Goal: Navigation & Orientation: Find specific page/section

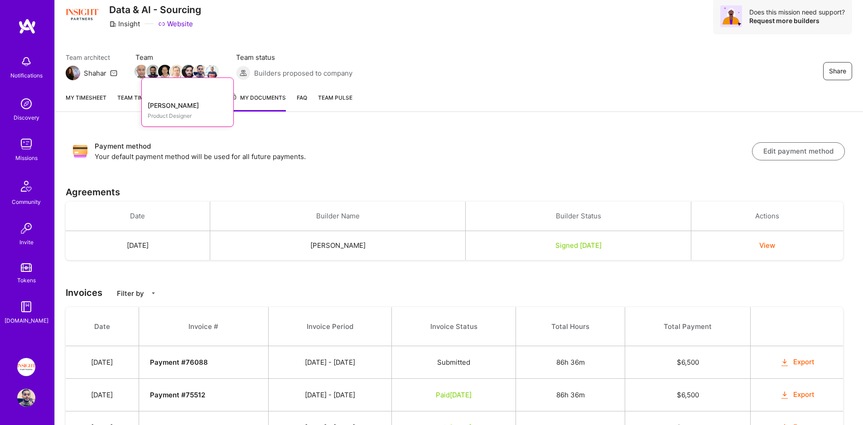
scroll to position [34, 0]
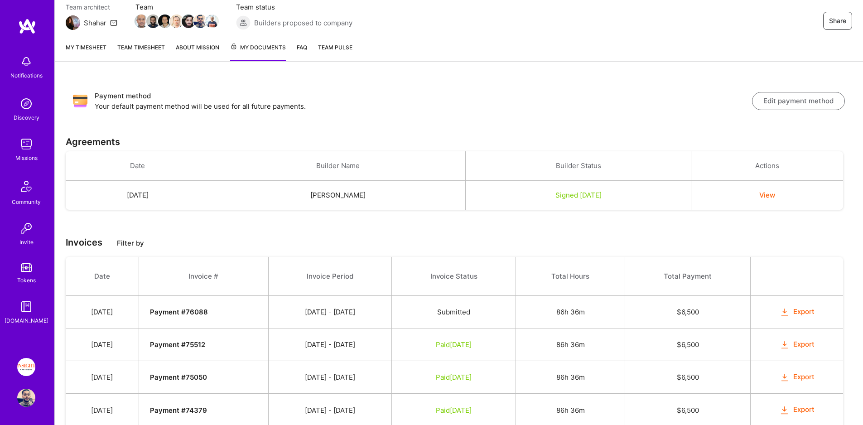
scroll to position [113, 0]
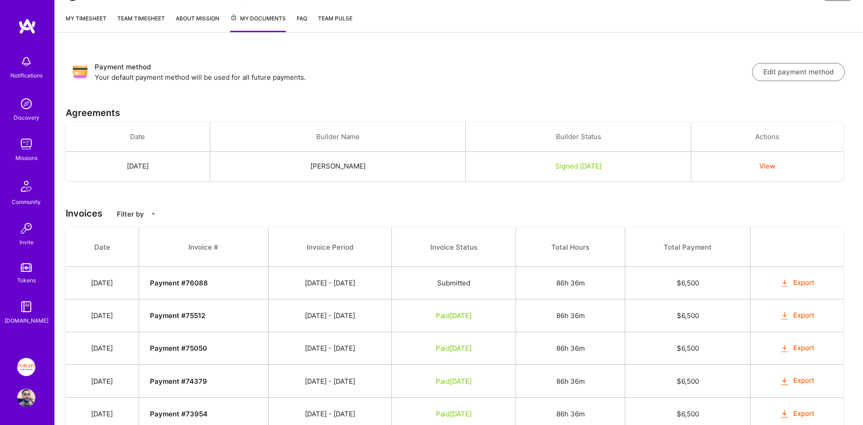
click at [26, 144] on img at bounding box center [26, 144] width 18 height 18
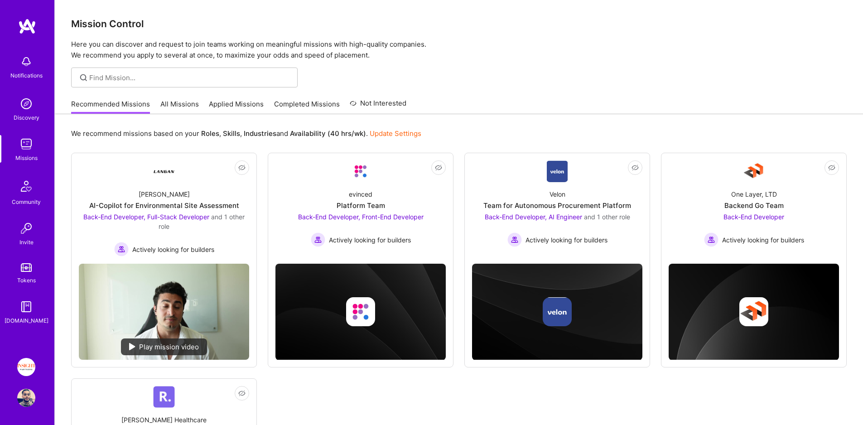
click at [278, 106] on link "Completed Missions" at bounding box center [307, 106] width 66 height 15
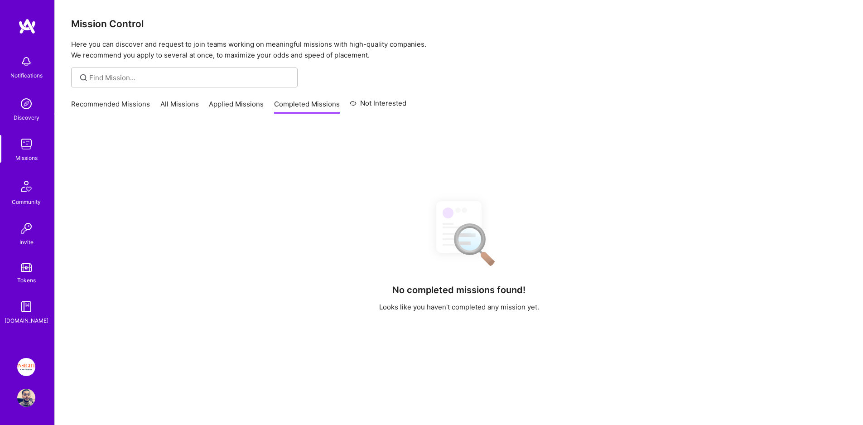
click at [221, 106] on link "Applied Missions" at bounding box center [236, 106] width 55 height 15
